Goal: Transaction & Acquisition: Purchase product/service

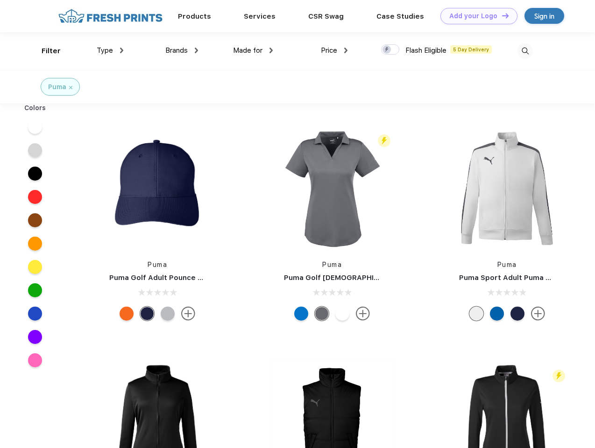
click at [475, 16] on link "Add your Logo Design Tool" at bounding box center [478, 16] width 77 height 16
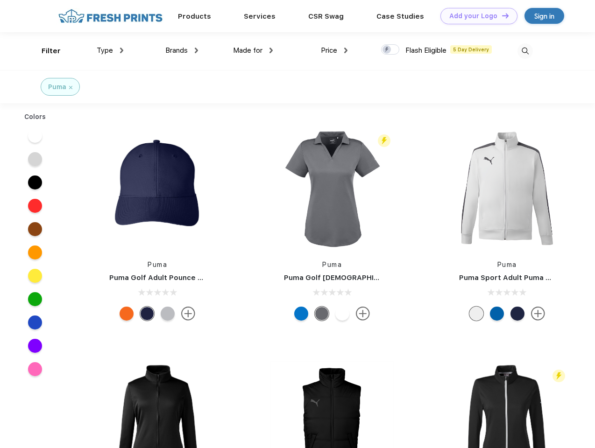
click at [0, 0] on div "Design Tool" at bounding box center [0, 0] width 0 height 0
click at [501, 15] on link "Add your Logo Design Tool" at bounding box center [478, 16] width 77 height 16
click at [45, 51] on div "Filter" at bounding box center [51, 51] width 19 height 11
click at [110, 50] on span "Type" at bounding box center [105, 50] width 16 height 8
click at [182, 50] on span "Brands" at bounding box center [176, 50] width 22 height 8
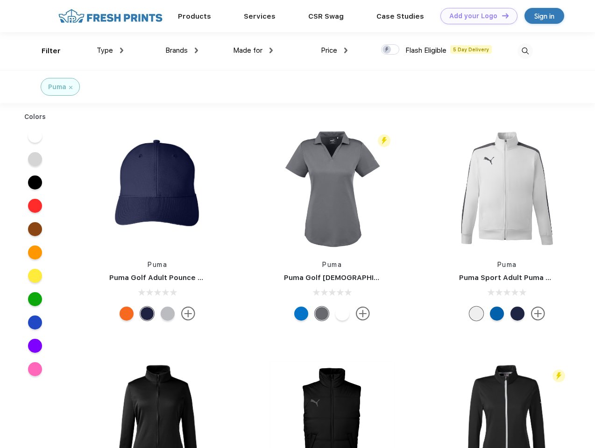
click at [253, 50] on span "Made for" at bounding box center [247, 50] width 29 height 8
click at [334, 50] on span "Price" at bounding box center [329, 50] width 16 height 8
click at [390, 50] on div at bounding box center [390, 49] width 18 height 10
click at [387, 50] on input "checkbox" at bounding box center [384, 47] width 6 height 6
click at [525, 51] on img at bounding box center [525, 50] width 15 height 15
